Goal: Navigation & Orientation: Find specific page/section

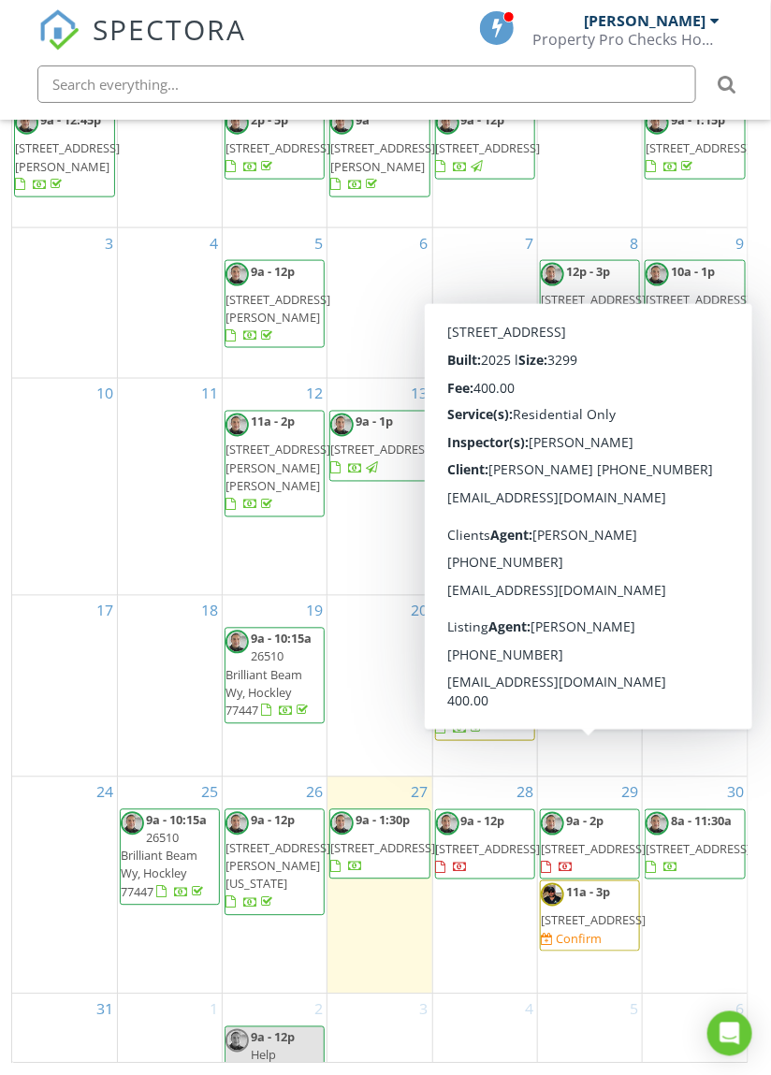
click at [71, 700] on div "17" at bounding box center [64, 686] width 105 height 181
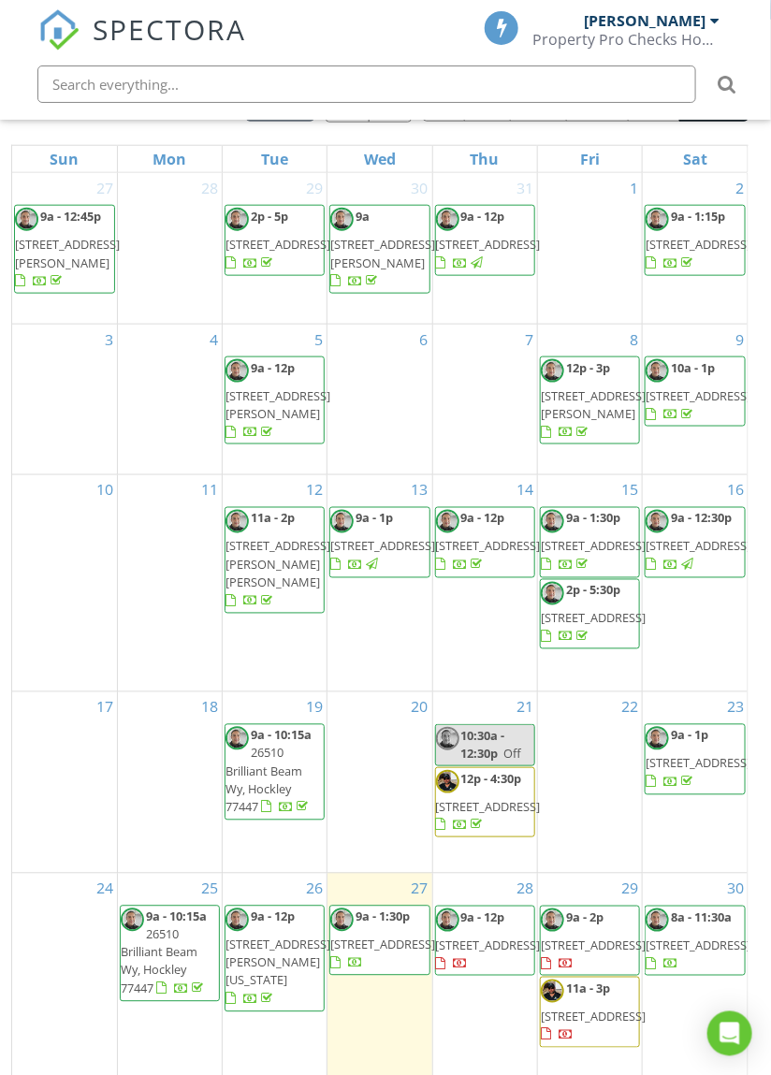
scroll to position [513, 0]
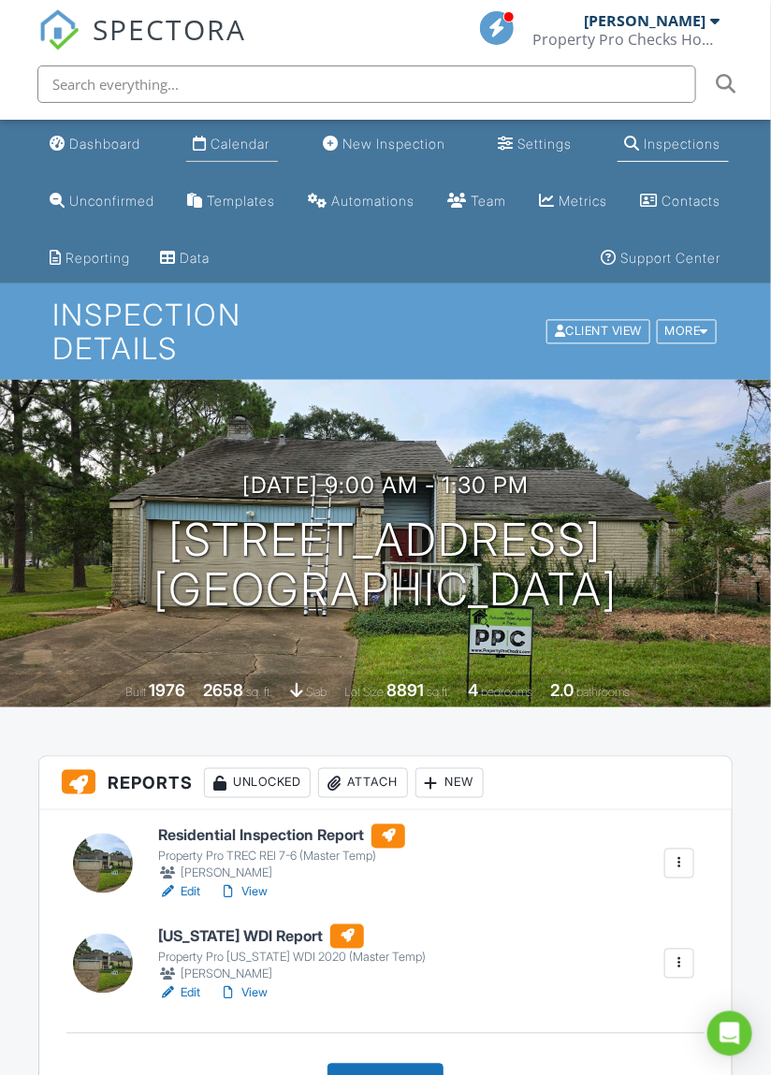
click at [243, 144] on div "Calendar" at bounding box center [240, 144] width 59 height 16
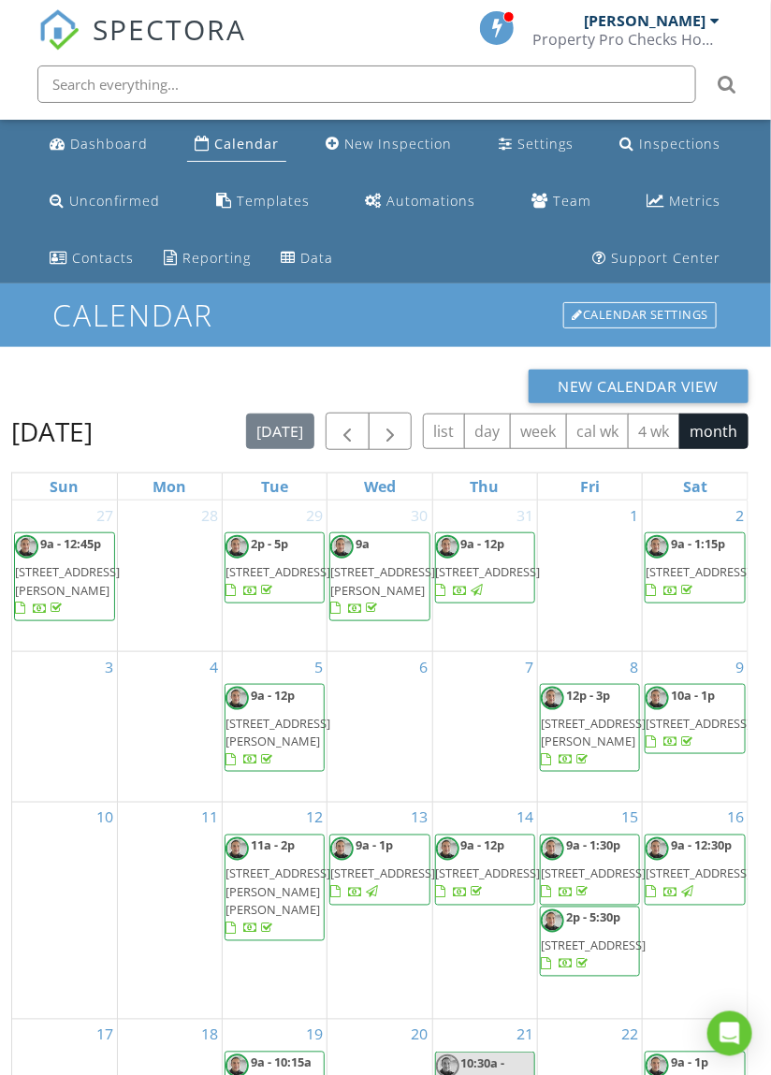
scroll to position [513, 0]
